Goal: Information Seeking & Learning: Learn about a topic

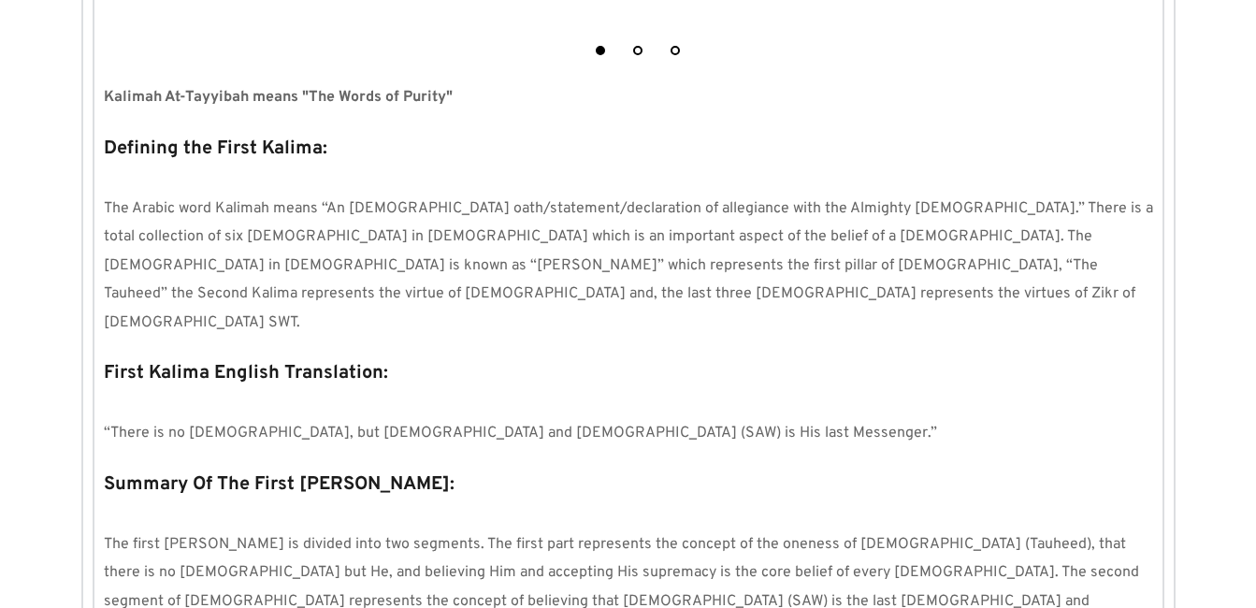
scroll to position [1798, 0]
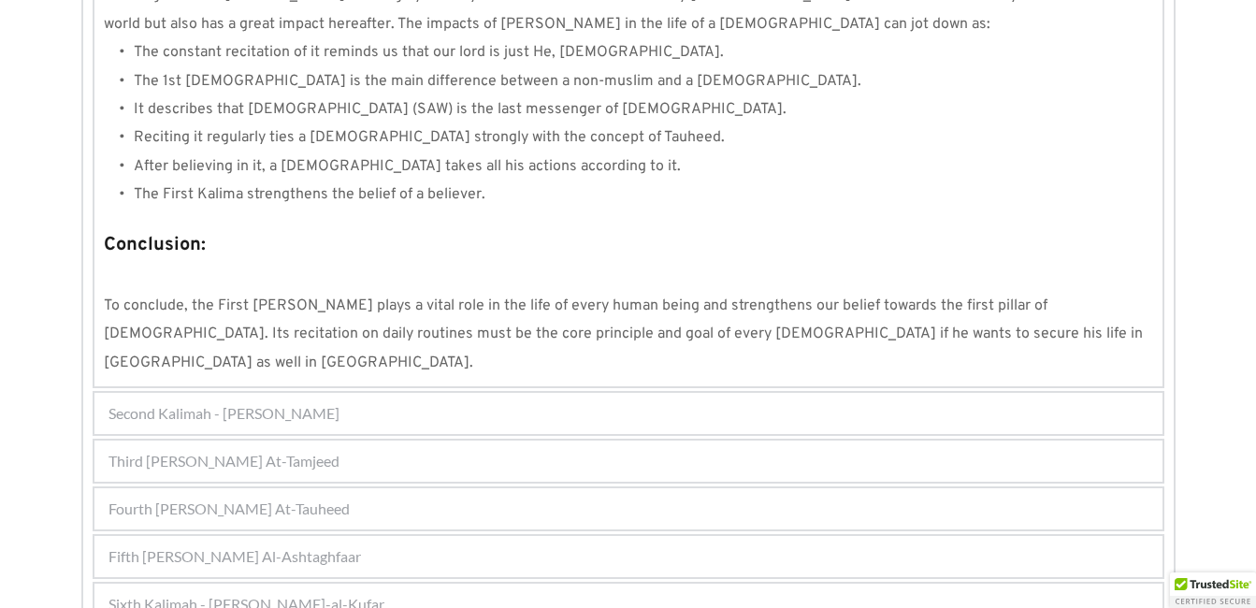
click at [185, 545] on span "Fifth [PERSON_NAME] Al-Ashtaghfaar" at bounding box center [235, 556] width 253 height 22
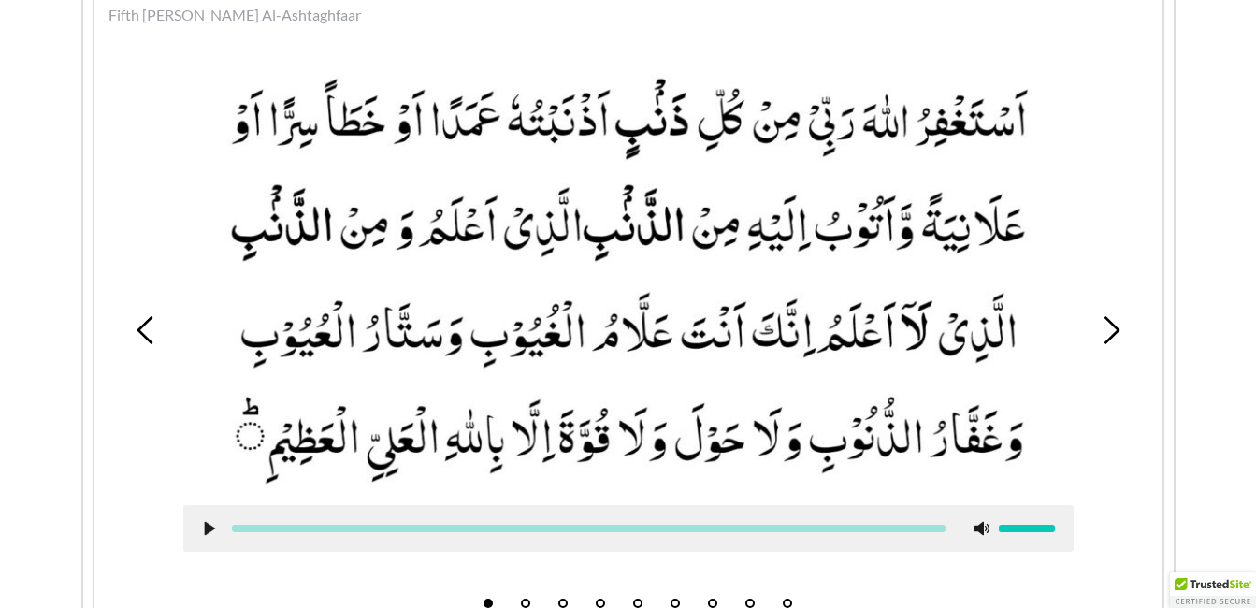
scroll to position [646, 0]
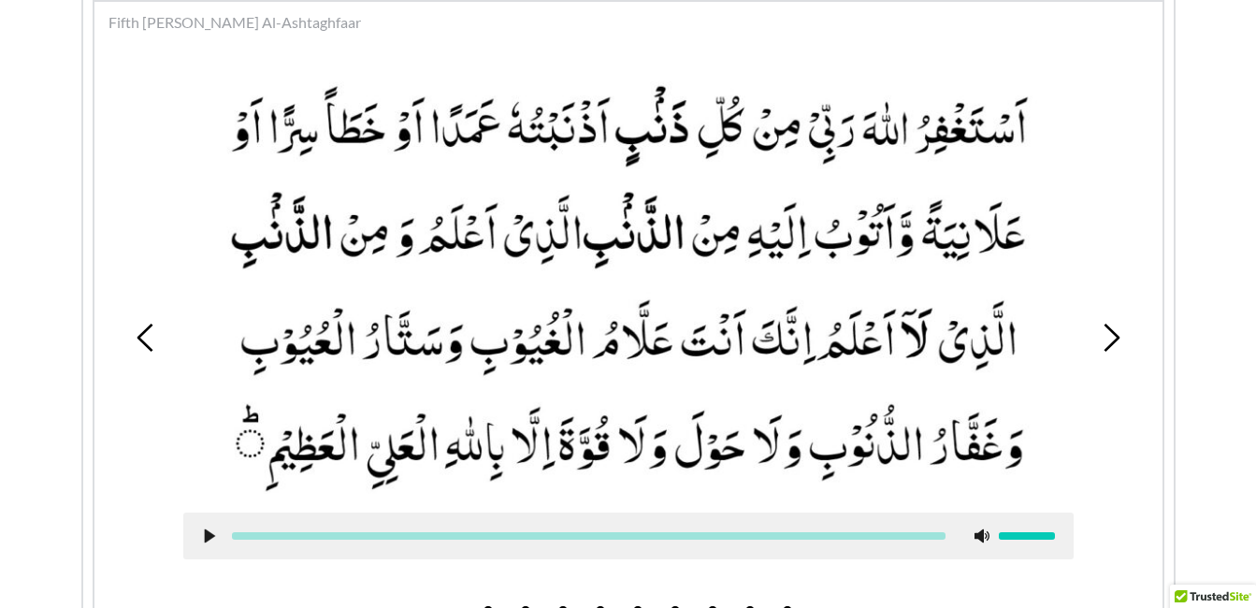
click at [207, 541] on use at bounding box center [209, 537] width 10 height 14
click at [206, 535] on use at bounding box center [209, 537] width 12 height 14
click at [206, 535] on use at bounding box center [209, 537] width 10 height 14
click at [211, 537] on use at bounding box center [209, 537] width 12 height 14
click at [203, 533] on icon at bounding box center [209, 536] width 15 height 15
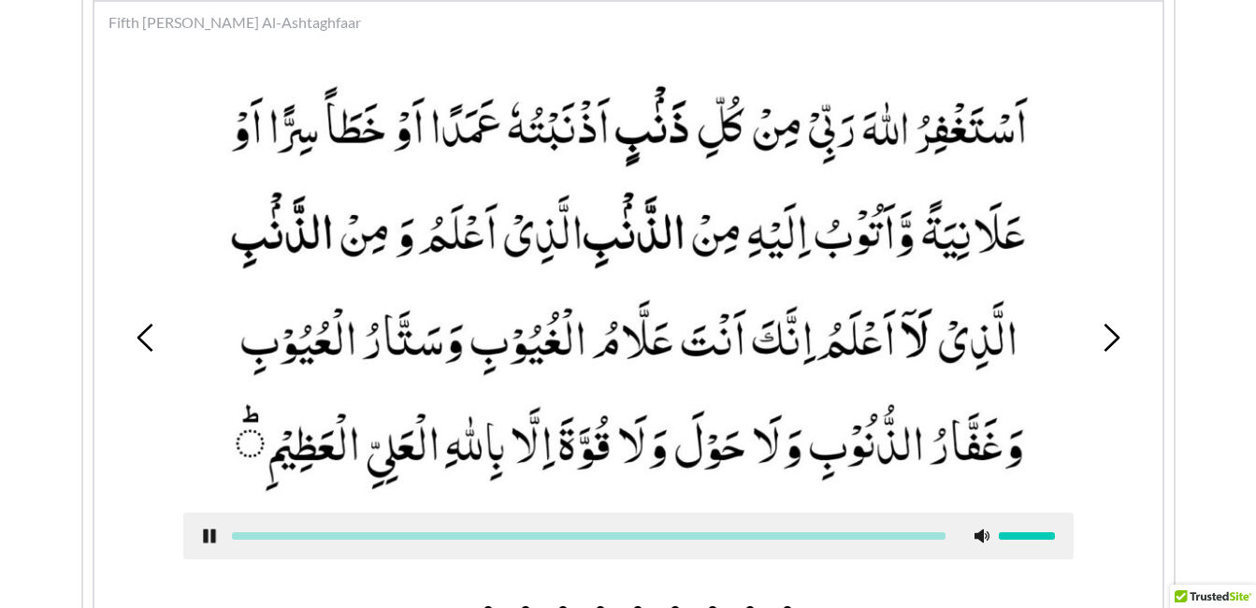
click at [205, 536] on use at bounding box center [209, 537] width 12 height 14
click at [205, 536] on use at bounding box center [209, 537] width 10 height 14
click at [735, 505] on div at bounding box center [628, 317] width 919 height 514
click at [473, 515] on div at bounding box center [628, 536] width 891 height 47
click at [161, 503] on div "1 2 3 4 5 6 7 8 9" at bounding box center [629, 338] width 1050 height 574
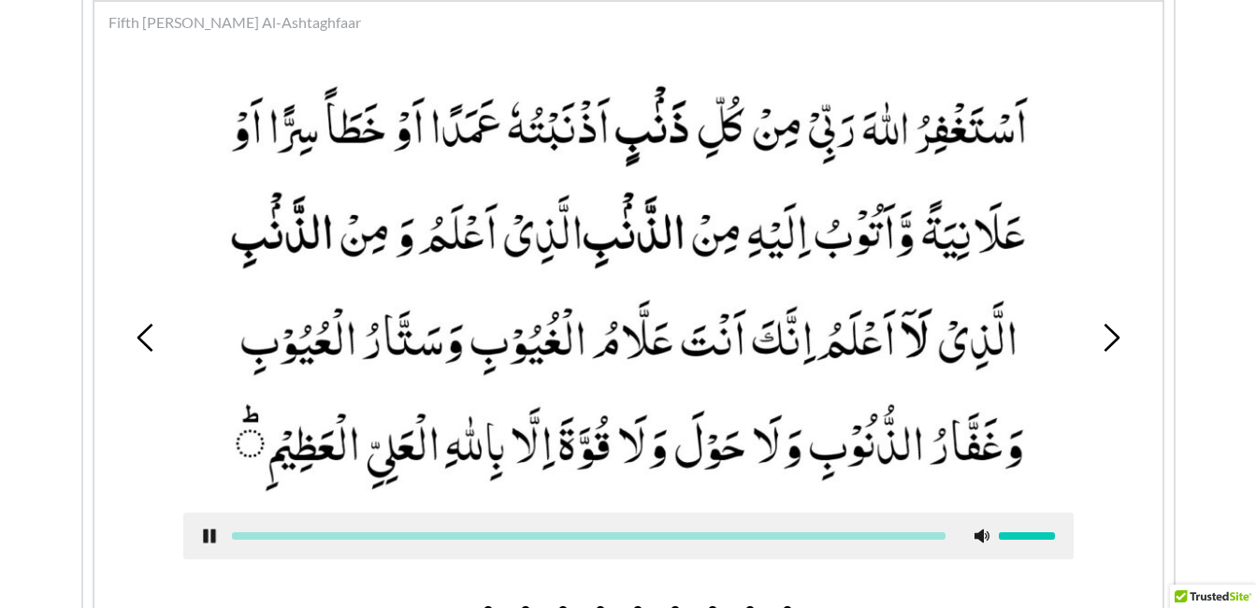
click at [208, 535] on use at bounding box center [209, 537] width 12 height 14
